Goal: Information Seeking & Learning: Learn about a topic

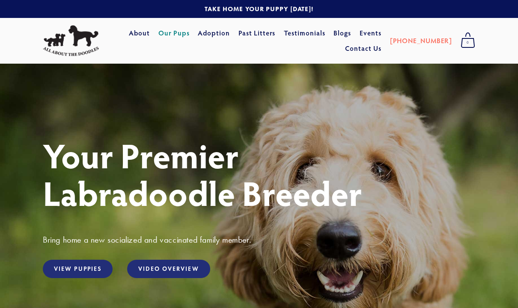
click at [188, 32] on link "Our Pups" at bounding box center [173, 33] width 31 height 15
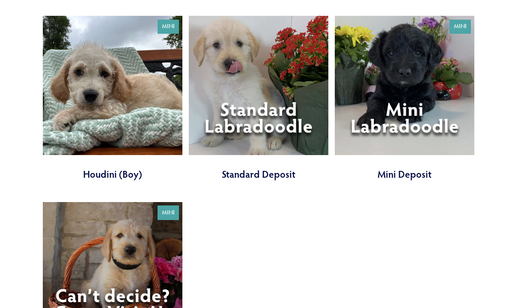
scroll to position [892, 0]
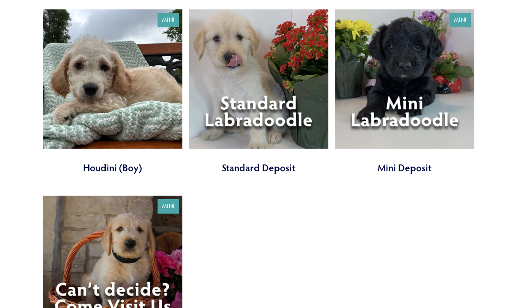
click at [261, 130] on link at bounding box center [258, 92] width 139 height 165
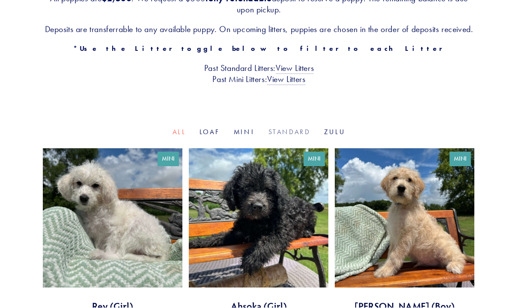
scroll to position [194, 0]
click at [290, 136] on link "Standard" at bounding box center [289, 132] width 42 height 8
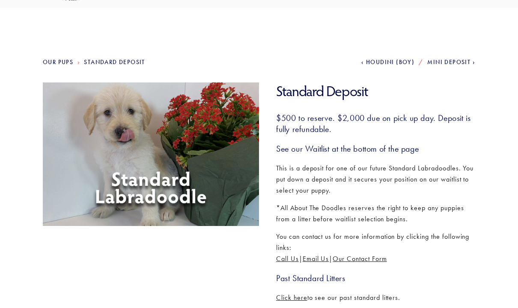
scroll to position [55, 0]
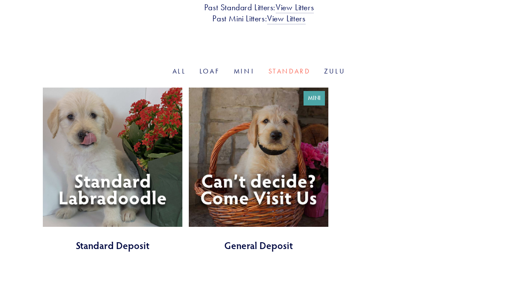
scroll to position [258, 0]
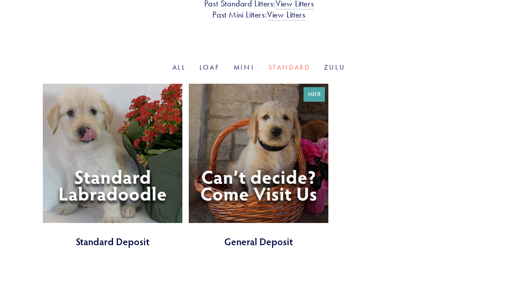
click at [93, 200] on link at bounding box center [112, 166] width 139 height 165
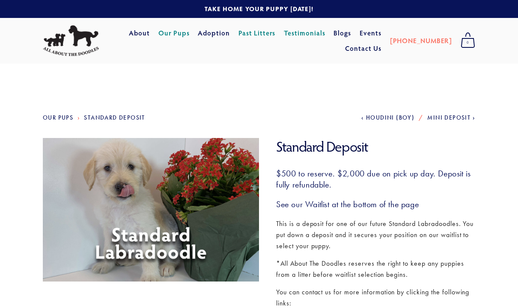
click at [325, 32] on link "Testimonials" at bounding box center [304, 33] width 41 height 15
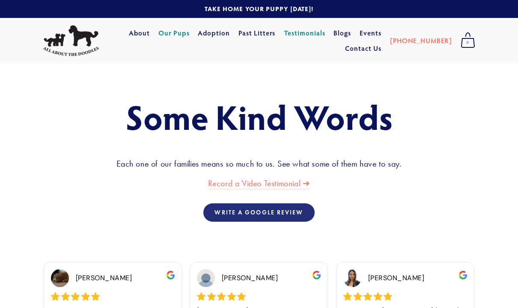
click at [187, 33] on link "Our Pups" at bounding box center [173, 33] width 31 height 15
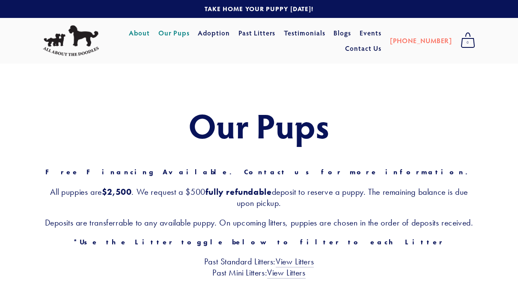
click at [150, 33] on link "About" at bounding box center [139, 33] width 21 height 15
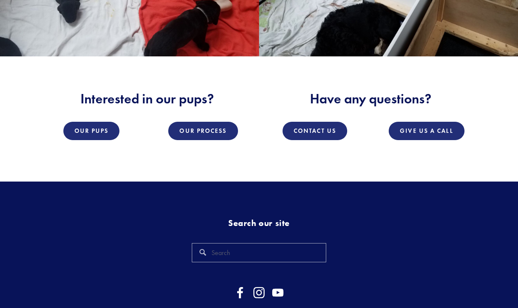
scroll to position [1103, 0]
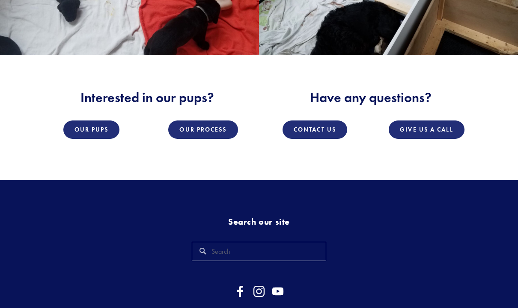
click at [451, 256] on div "Search our site" at bounding box center [333, 243] width 298 height 52
click at [97, 123] on link "Our Pups" at bounding box center [91, 130] width 56 height 18
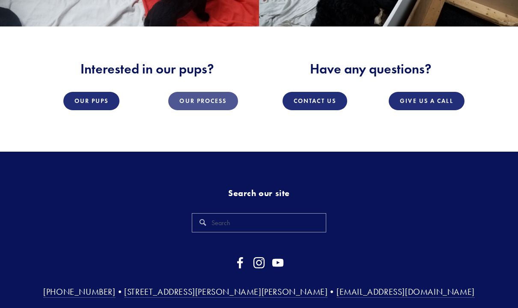
click at [210, 106] on link "Our Process" at bounding box center [202, 101] width 69 height 18
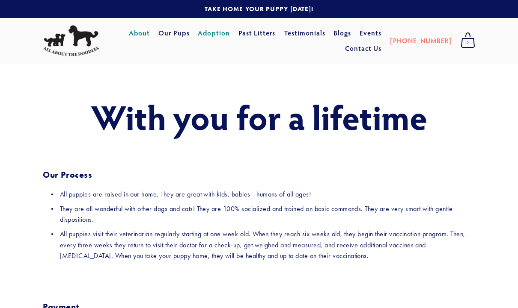
click at [150, 31] on link "About" at bounding box center [139, 33] width 21 height 15
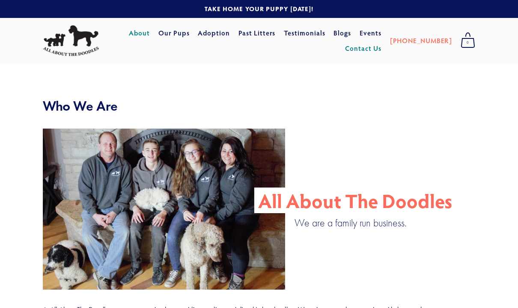
click at [381, 46] on link "Contact Us" at bounding box center [363, 48] width 36 height 15
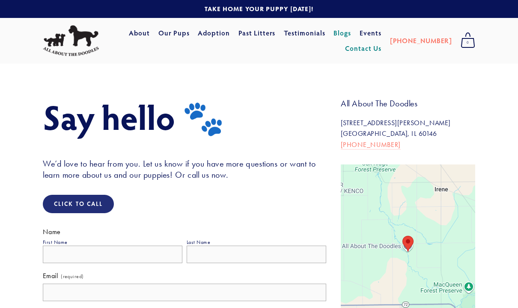
click at [351, 27] on link "Blogs" at bounding box center [342, 33] width 18 height 15
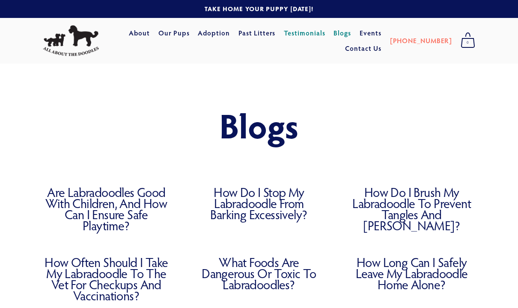
click at [321, 34] on link "Testimonials" at bounding box center [304, 33] width 41 height 15
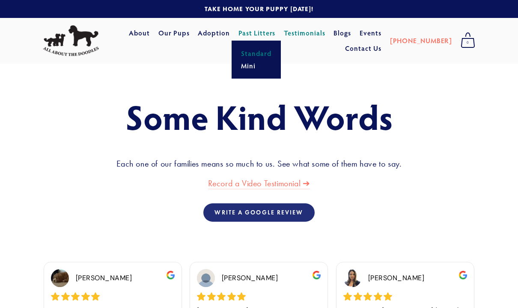
click at [274, 59] on link "Standard" at bounding box center [256, 53] width 36 height 12
